Goal: Task Accomplishment & Management: Use online tool/utility

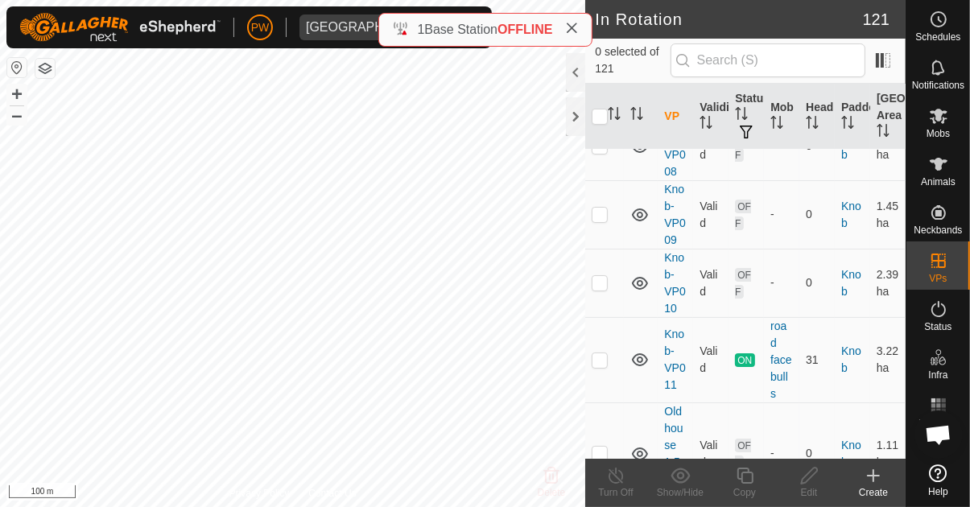
scroll to position [5816, 0]
click at [608, 338] on td at bounding box center [604, 359] width 39 height 85
checkbox input "true"
click at [745, 477] on icon at bounding box center [745, 475] width 20 height 19
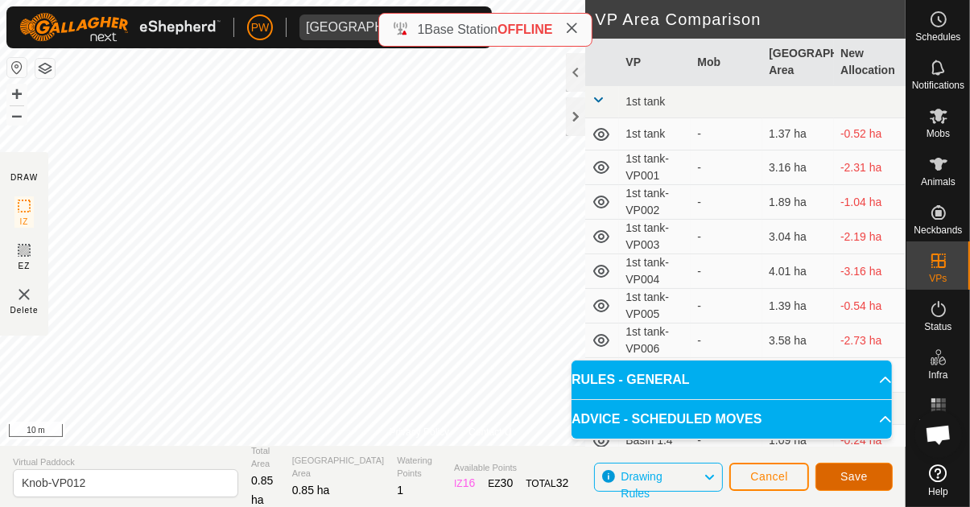
click at [855, 473] on span "Save" at bounding box center [853, 476] width 27 height 13
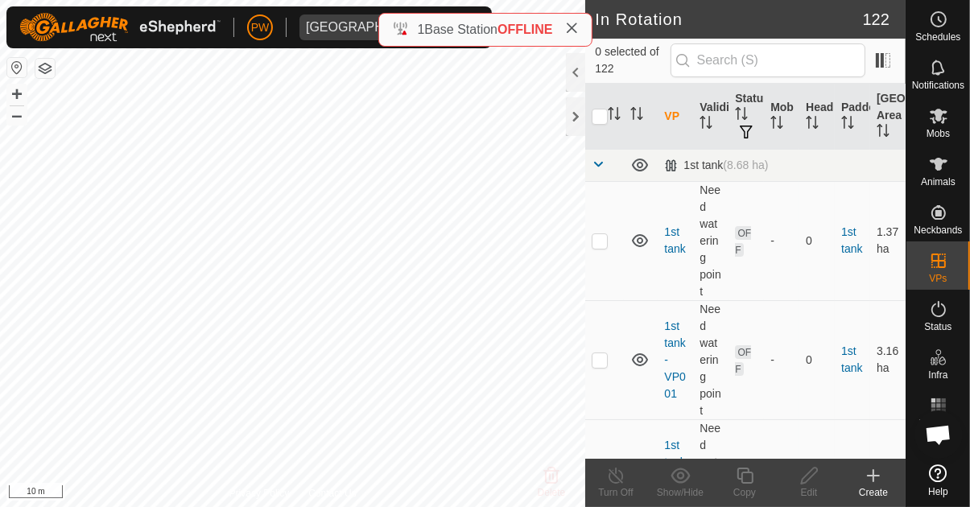
click at [952, 119] on es-mob-svg-icon at bounding box center [938, 116] width 29 height 26
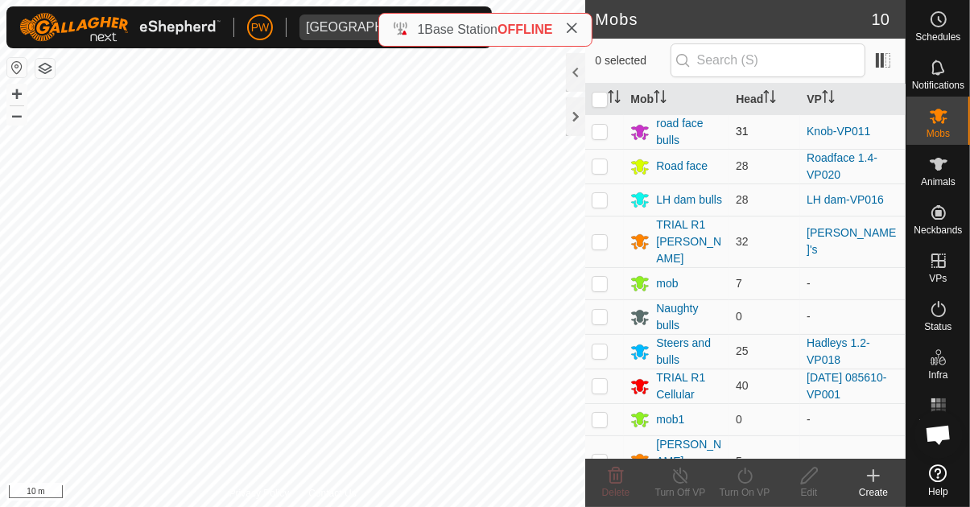
click at [605, 134] on p-checkbox at bounding box center [599, 131] width 16 height 13
checkbox input "true"
click at [756, 489] on div "Turn On VP" at bounding box center [744, 492] width 64 height 14
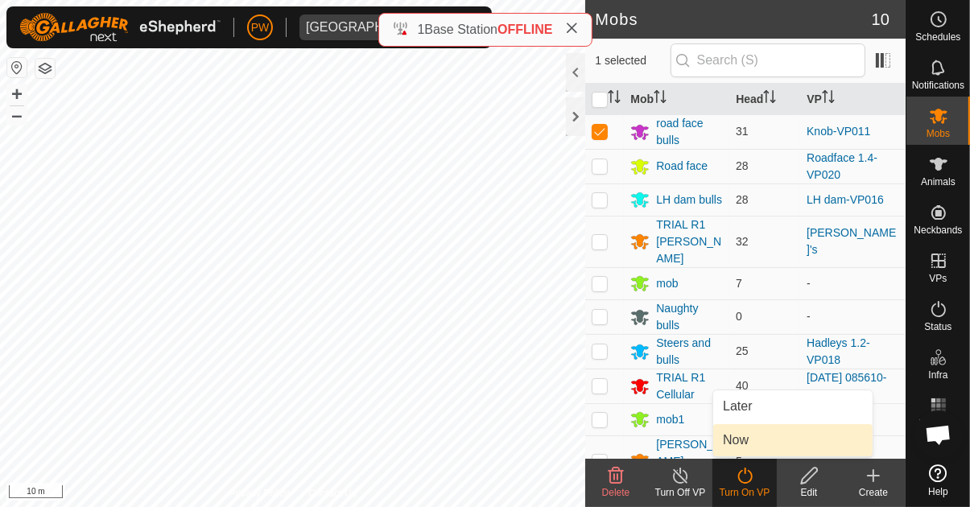
click at [799, 443] on link "Now" at bounding box center [792, 440] width 159 height 32
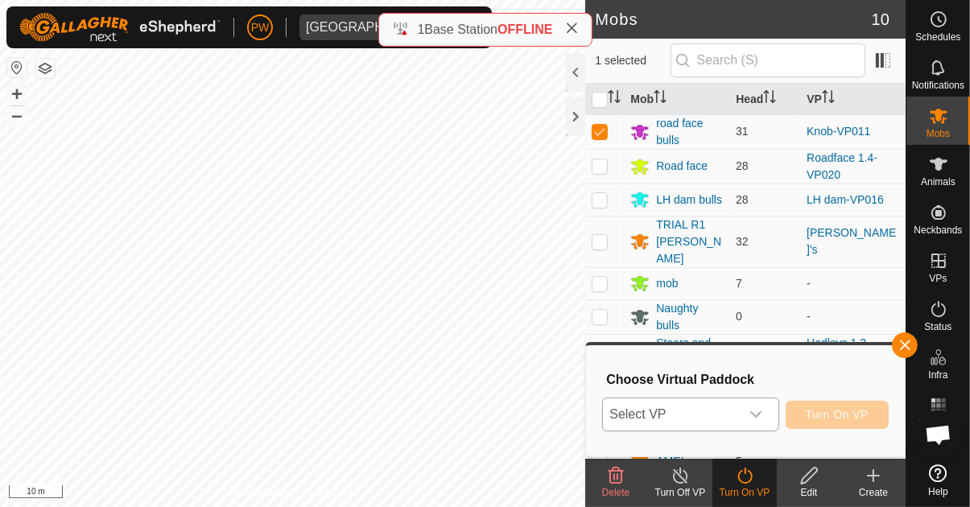
click at [762, 413] on icon "dropdown trigger" at bounding box center [755, 414] width 13 height 13
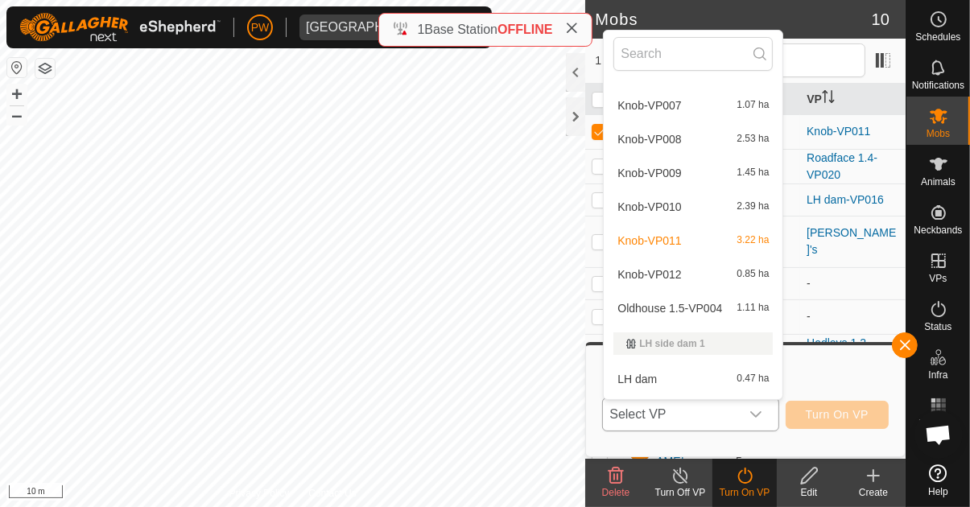
scroll to position [1967, 0]
click at [690, 270] on div "Knob-VP012 0.85 ha" at bounding box center [692, 274] width 159 height 19
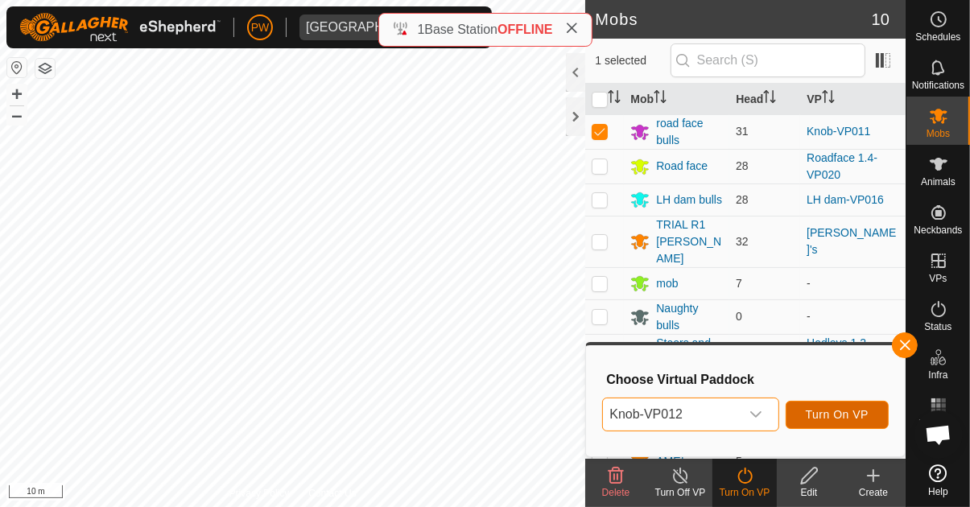
click at [847, 415] on span "Turn On VP" at bounding box center [837, 414] width 63 height 13
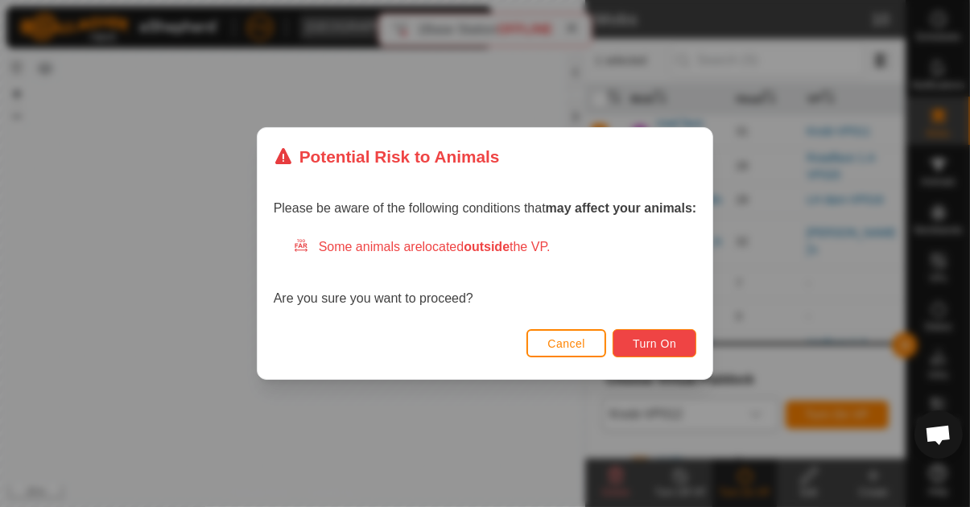
click at [654, 342] on span "Turn On" at bounding box center [653, 343] width 43 height 13
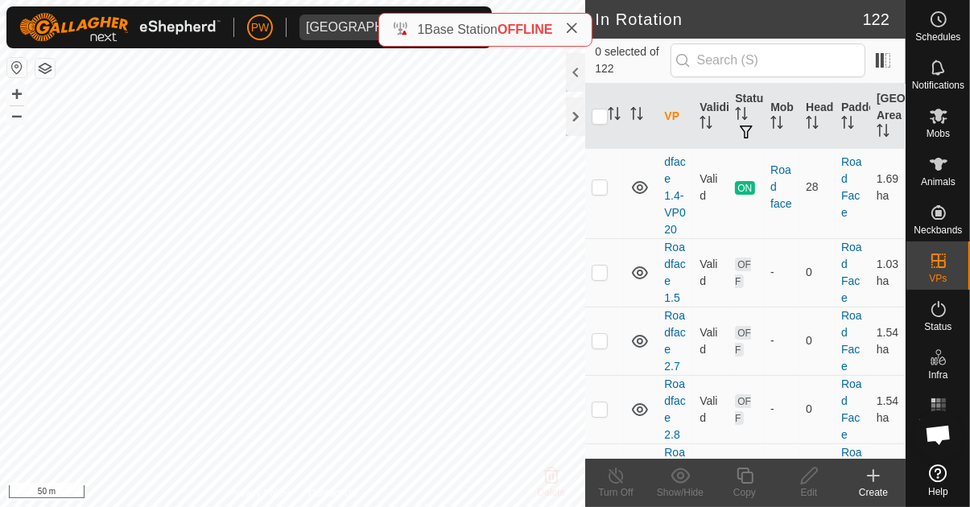
scroll to position [11394, 0]
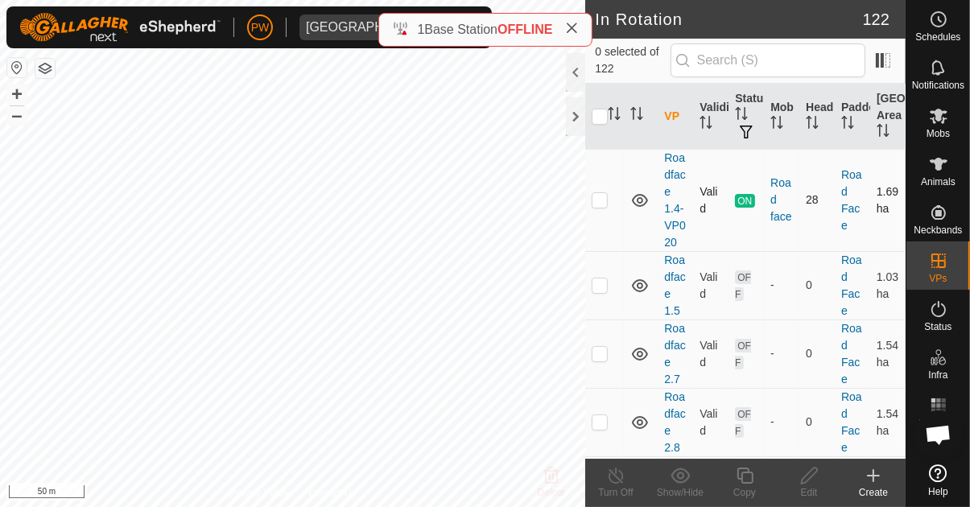
click at [605, 205] on p-checkbox at bounding box center [599, 199] width 16 height 13
checkbox input "true"
click at [744, 478] on icon at bounding box center [745, 475] width 20 height 19
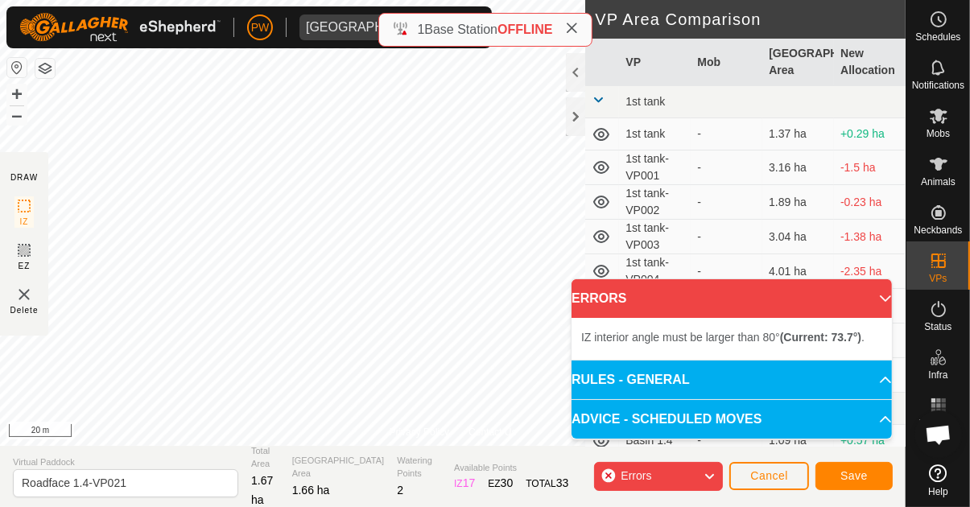
click at [0, 0] on div "IZ interior angle must be larger than 80° (Current: 73.7°) ." at bounding box center [0, 0] width 0 height 0
click at [389, 196] on div "IZ interior angle must be larger than 80° (Current: 73.7°) ." at bounding box center [510, 198] width 243 height 14
click at [382, 313] on div "IZ interior angle must be larger than 80° (Current: 69.5°) ." at bounding box center [503, 320] width 243 height 14
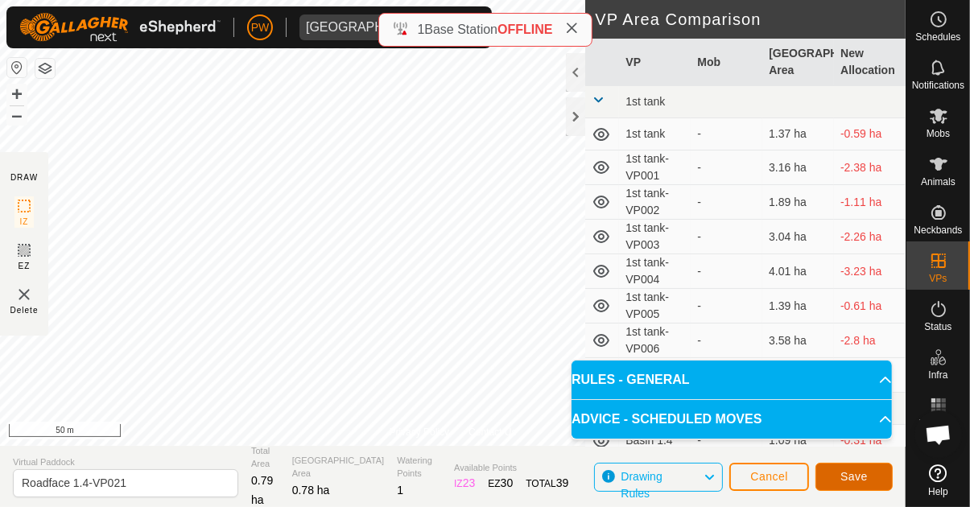
click at [849, 474] on span "Save" at bounding box center [853, 476] width 27 height 13
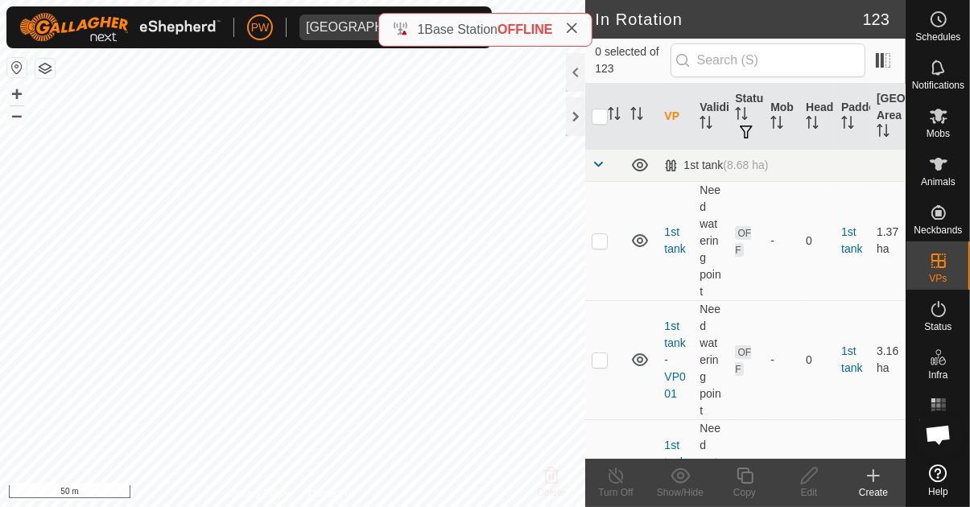
click at [942, 126] on es-mob-svg-icon at bounding box center [938, 116] width 29 height 26
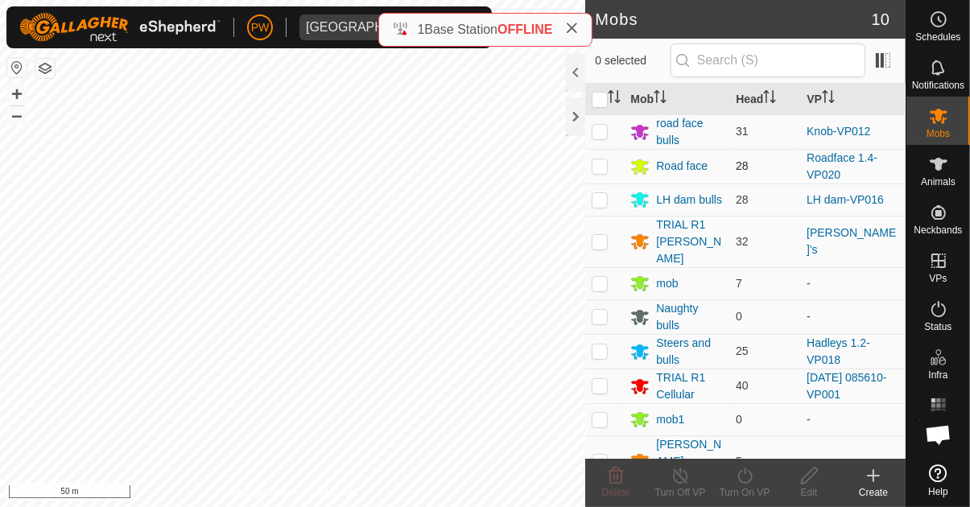
click at [604, 163] on p-checkbox at bounding box center [599, 165] width 16 height 13
checkbox input "true"
click at [747, 478] on icon at bounding box center [745, 475] width 20 height 19
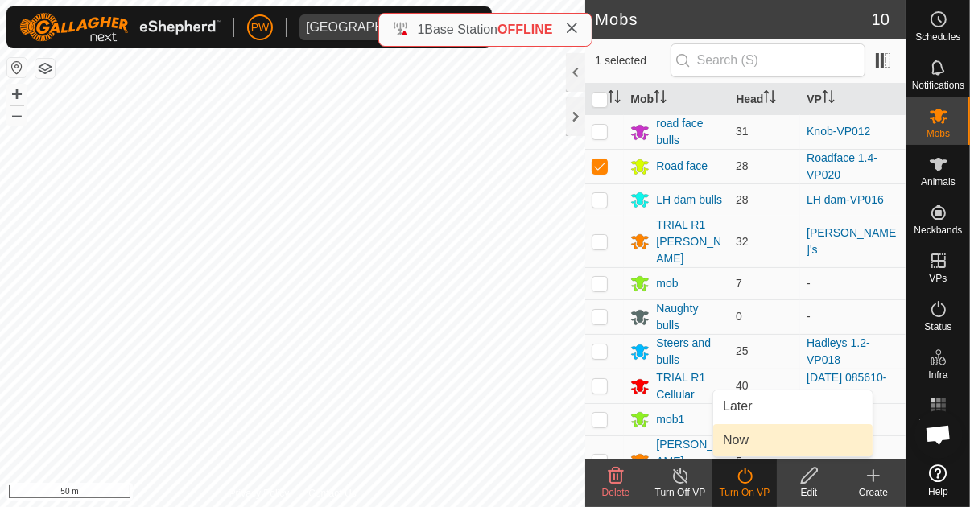
click at [756, 440] on link "Now" at bounding box center [792, 440] width 159 height 32
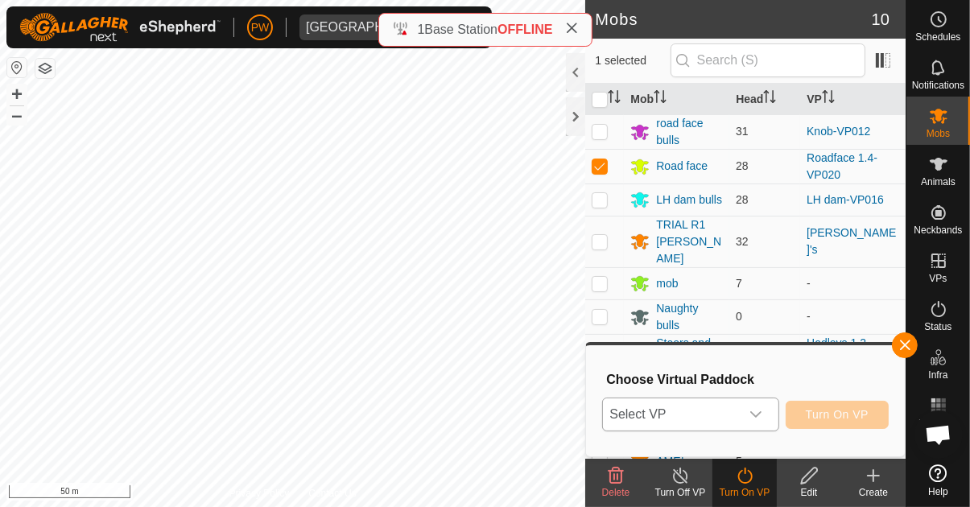
click at [762, 414] on icon "dropdown trigger" at bounding box center [755, 414] width 13 height 13
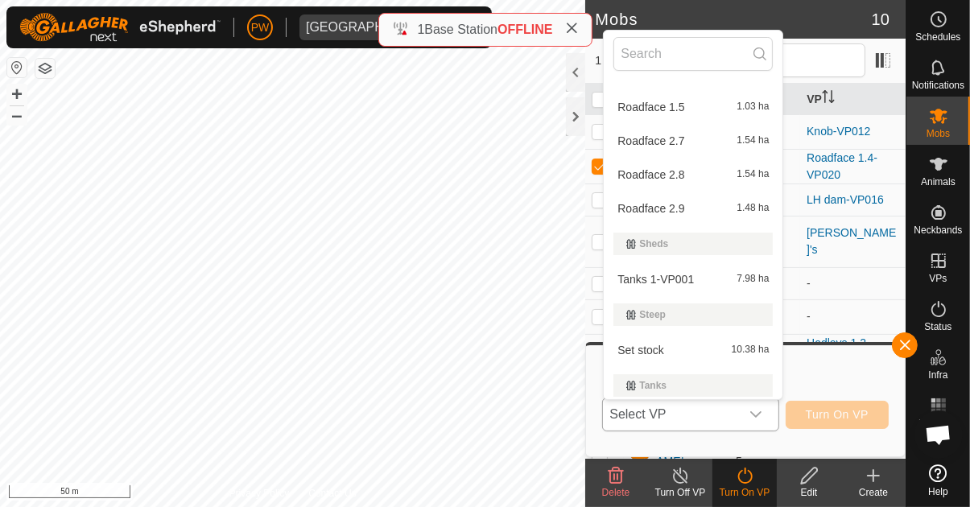
scroll to position [4236, 0]
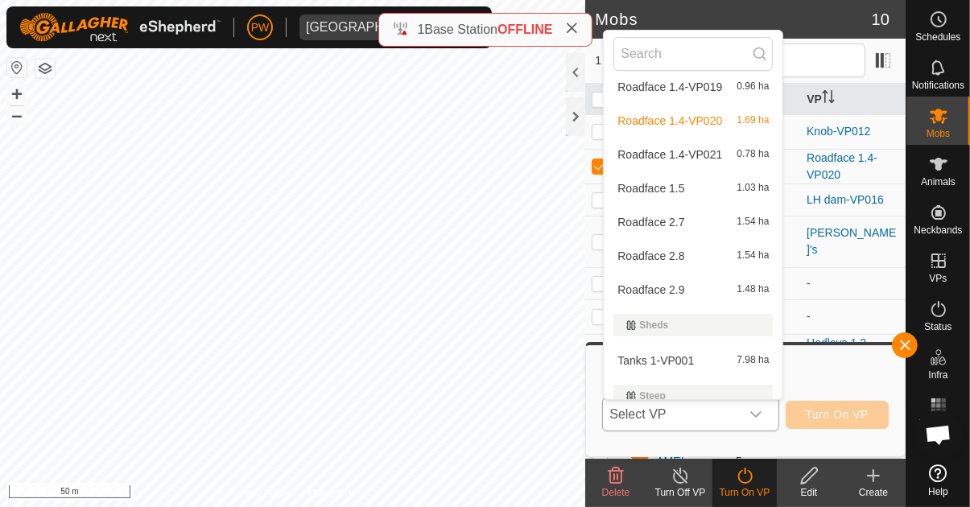
click at [740, 153] on div "Roadface 1.4-VP021 0.78 ha" at bounding box center [692, 154] width 159 height 19
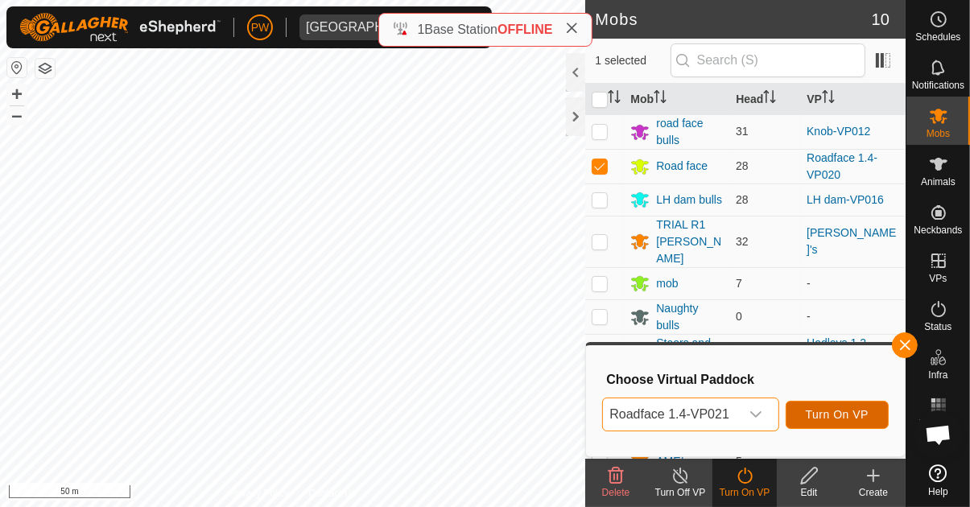
click at [861, 410] on span "Turn On VP" at bounding box center [837, 414] width 63 height 13
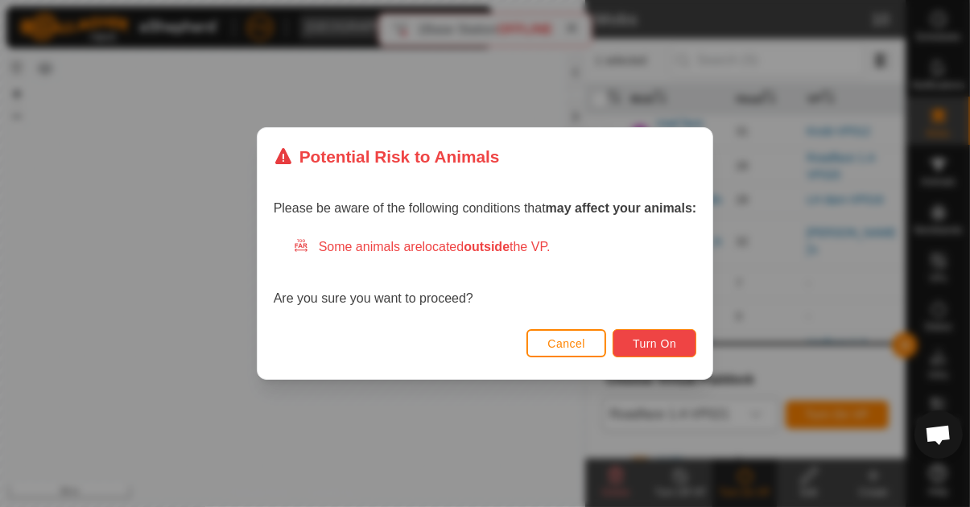
click at [671, 341] on span "Turn On" at bounding box center [653, 343] width 43 height 13
